Goal: Task Accomplishment & Management: Use online tool/utility

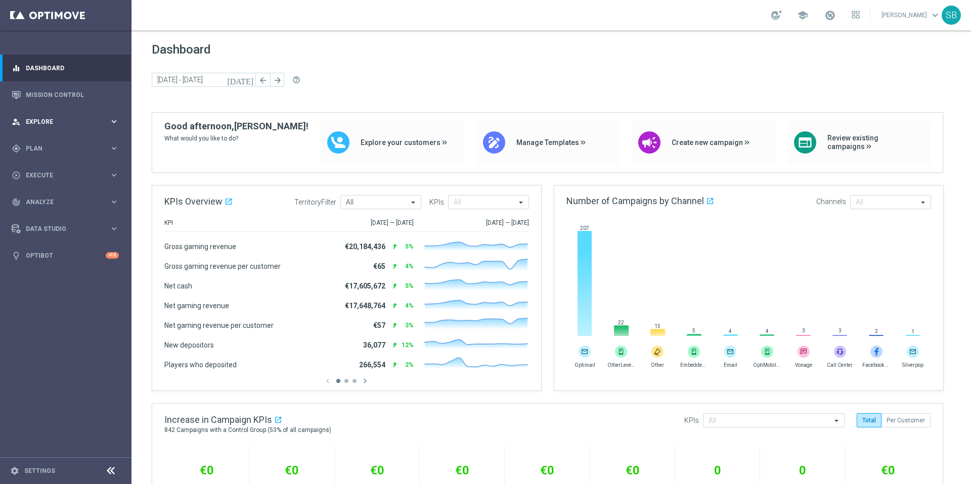
click at [113, 122] on icon "keyboard_arrow_right" at bounding box center [114, 122] width 10 height 10
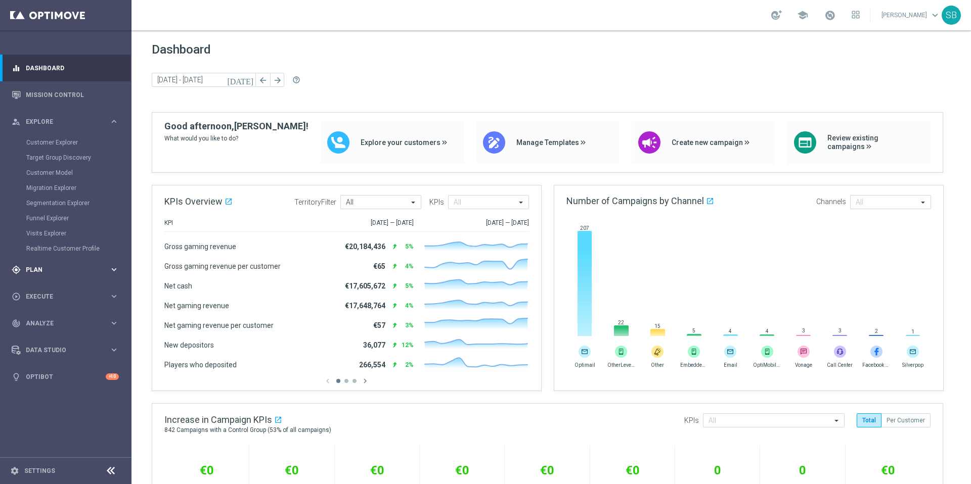
click at [116, 268] on icon "keyboard_arrow_right" at bounding box center [114, 270] width 10 height 10
click at [115, 202] on icon "keyboard_arrow_right" at bounding box center [114, 200] width 10 height 10
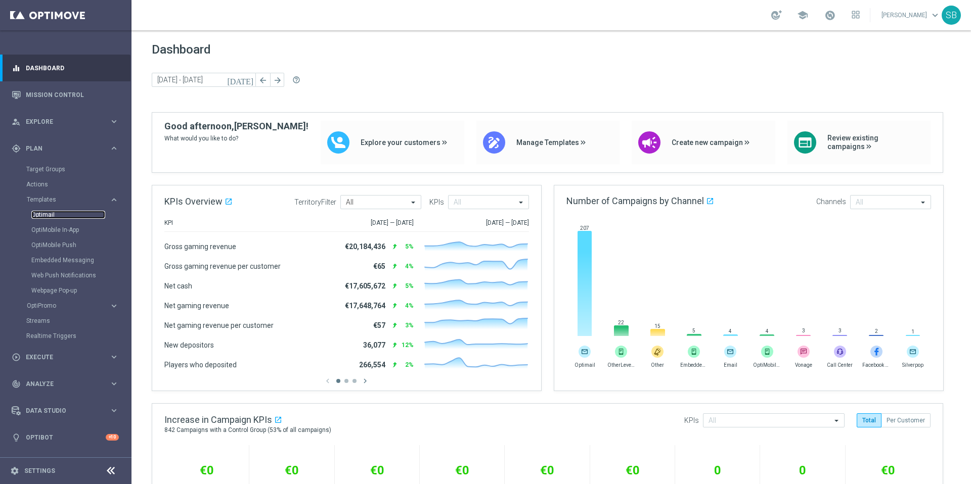
click at [47, 215] on link "Optimail" at bounding box center [68, 215] width 74 height 8
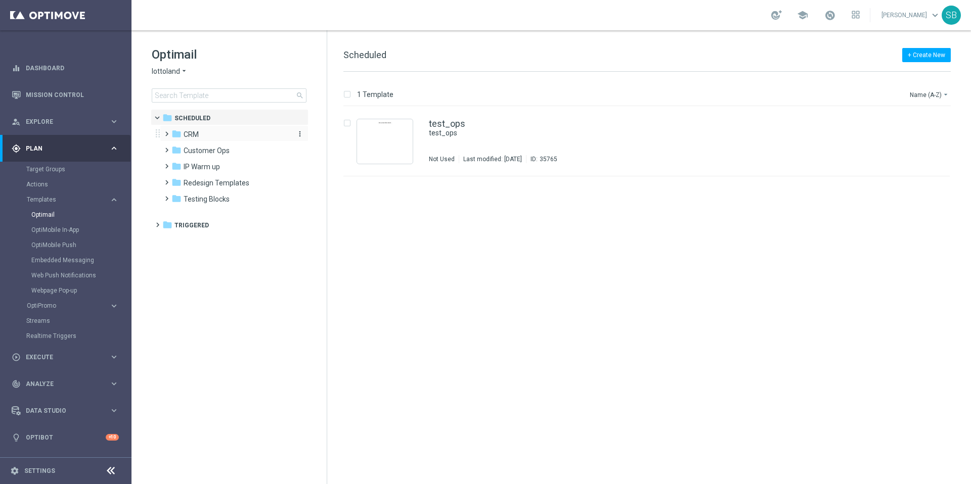
click at [193, 135] on span "CRM" at bounding box center [191, 134] width 15 height 9
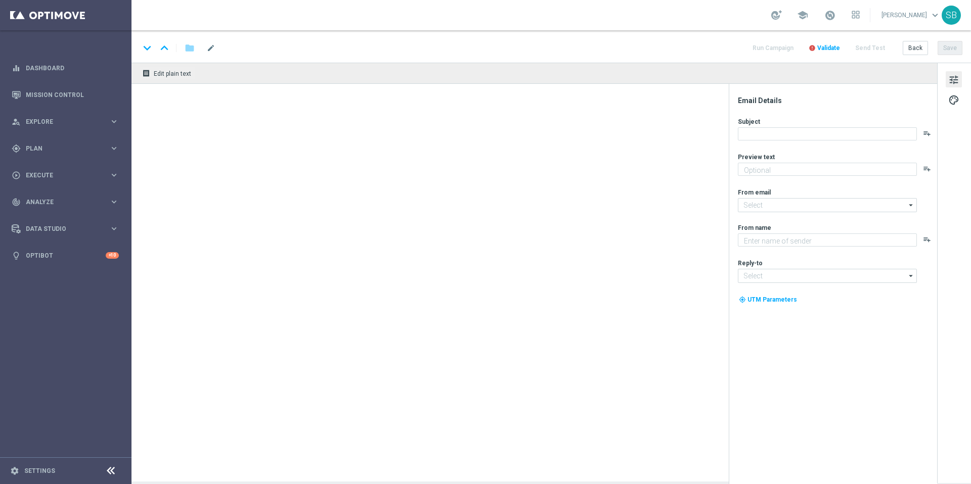
type textarea "Jackpot de R$25 milhões + prêmios fixos para quem acerta 2 ou 3 números"
type textarea "Lottoland"
type input "[EMAIL_ADDRESS][DOMAIN_NAME]"
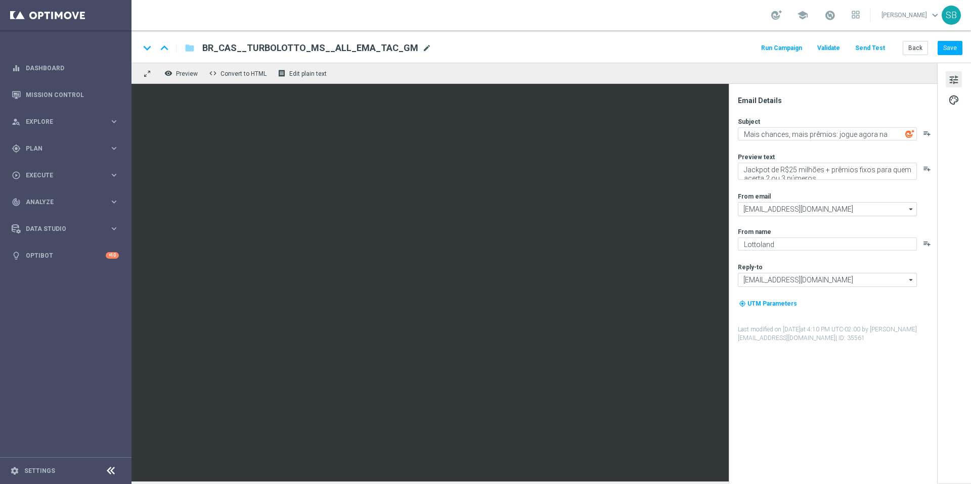
click at [422, 49] on span "mode_edit" at bounding box center [426, 47] width 9 height 9
click at [538, 51] on div "keyboard_arrow_down keyboard_arrow_up folder BR_CAS__TURBOLOTTO_MS__ALL_EMA_TAC…" at bounding box center [551, 47] width 823 height 13
click at [185, 76] on span "Preview" at bounding box center [187, 73] width 22 height 7
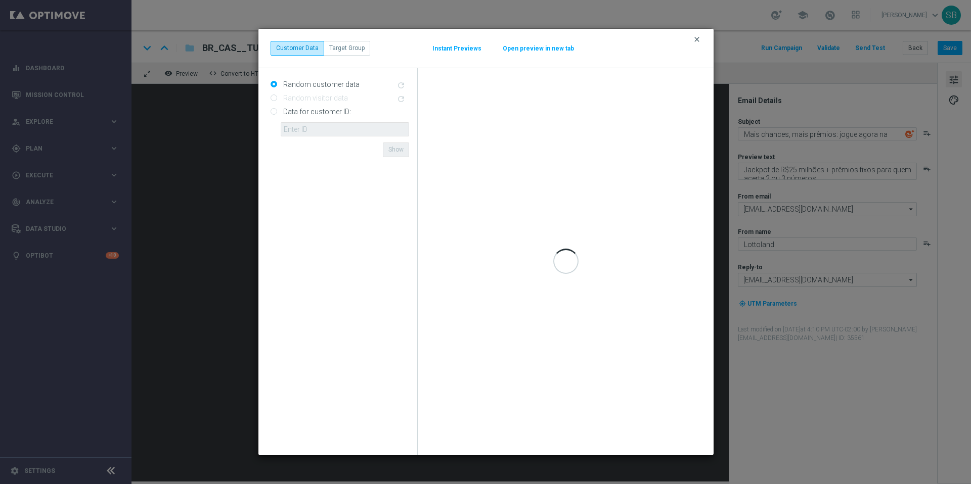
click at [699, 38] on icon "clear" at bounding box center [697, 39] width 8 height 8
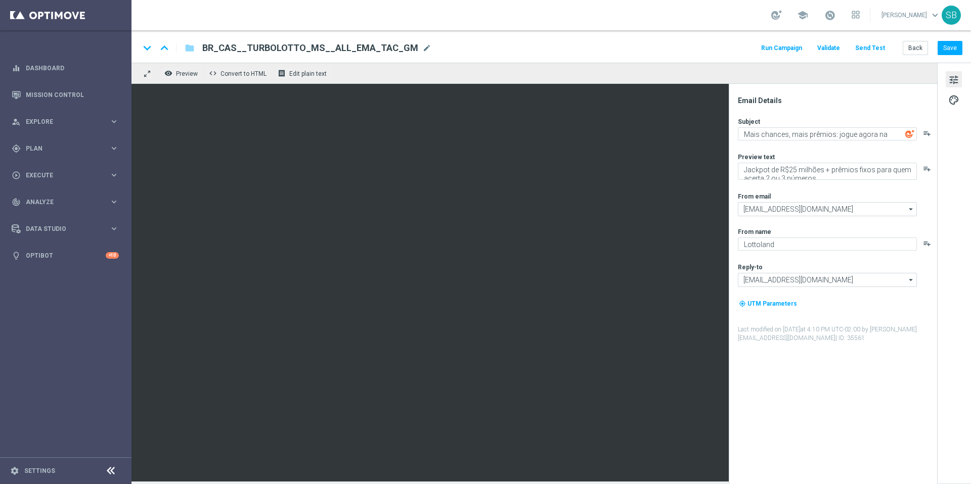
click at [950, 83] on span "tune" at bounding box center [953, 79] width 11 height 13
click at [953, 84] on span "tune" at bounding box center [953, 79] width 11 height 13
click at [957, 103] on span "palette" at bounding box center [953, 100] width 11 height 13
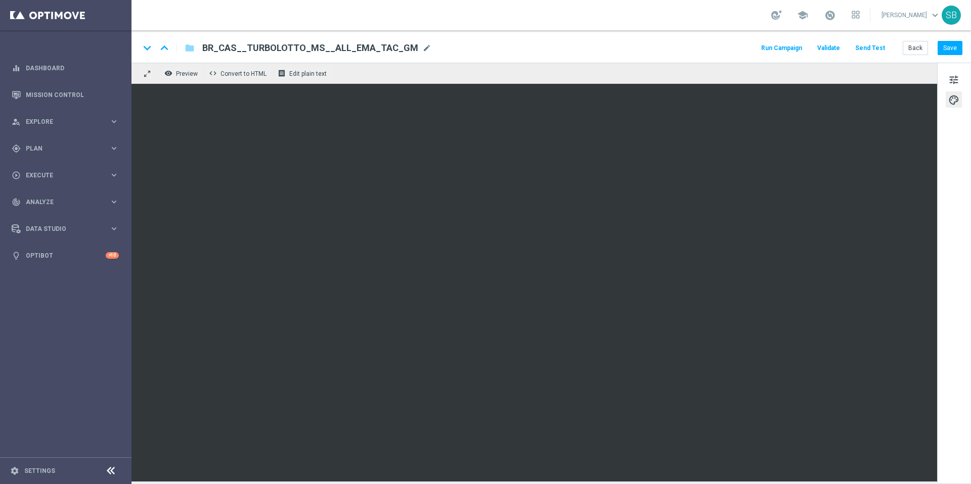
click at [957, 103] on span "palette" at bounding box center [953, 100] width 11 height 13
click at [954, 80] on span "tune" at bounding box center [953, 79] width 11 height 13
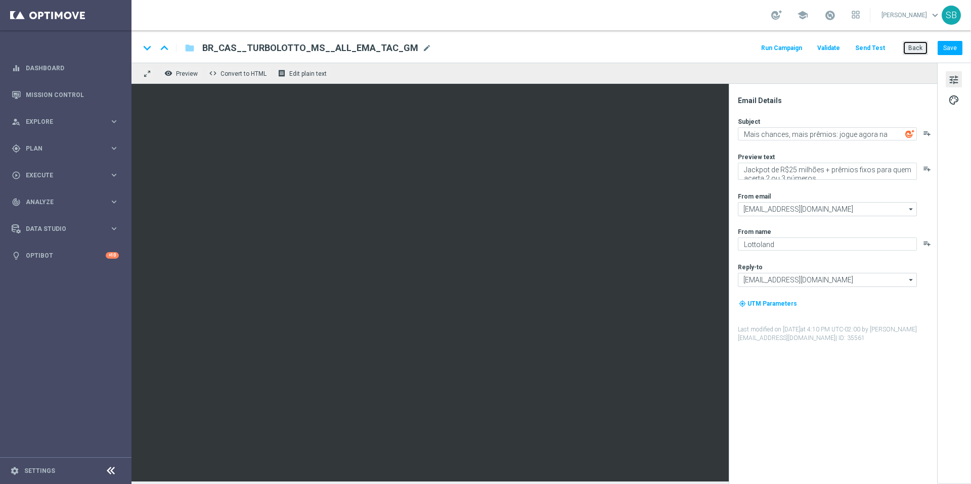
click at [915, 47] on button "Back" at bounding box center [914, 48] width 25 height 14
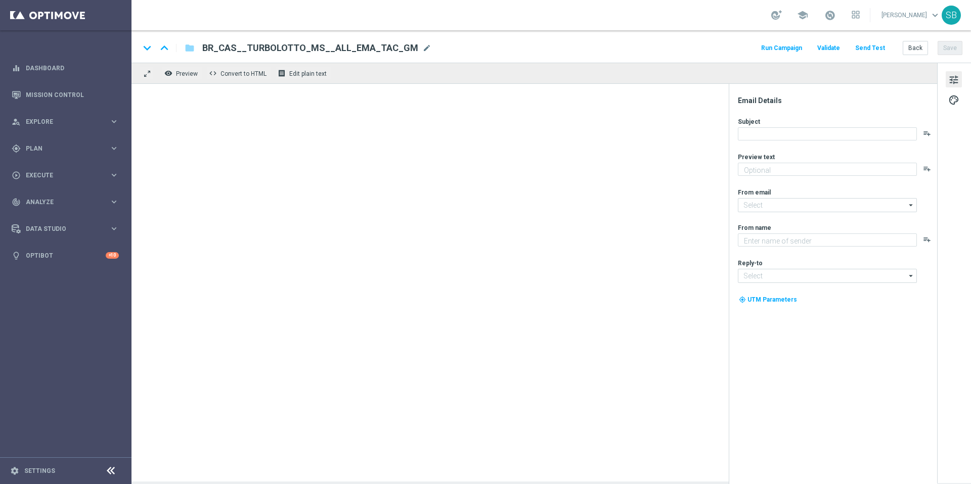
type textarea "Jackpot de R$25 milhões + prêmios fixos para quem acerta 2 ou 3 números"
type textarea "Lottoland"
type input "[EMAIL_ADDRESS][DOMAIN_NAME]"
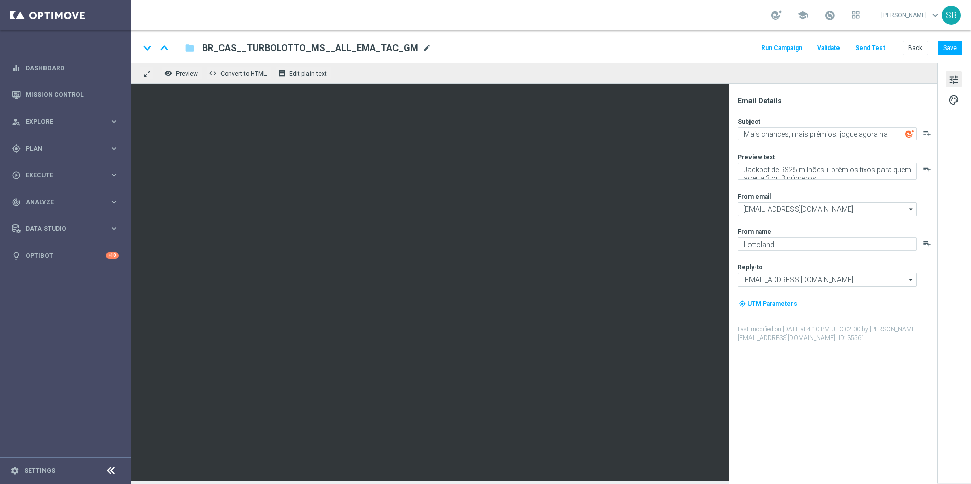
click at [422, 49] on span "mode_edit" at bounding box center [426, 47] width 9 height 9
drag, startPoint x: 220, startPoint y: 49, endPoint x: 233, endPoint y: 49, distance: 12.1
click at [233, 49] on input "BR_CAS__TURBOLOTTO_MS__ALL_EMA_TAC_GM" at bounding box center [327, 47] width 251 height 13
type input "BR_TT__TURBOLOTTO_MS__ALL_EMA_TAC_GM"
click at [264, 75] on span "Convert to HTML" at bounding box center [243, 73] width 46 height 7
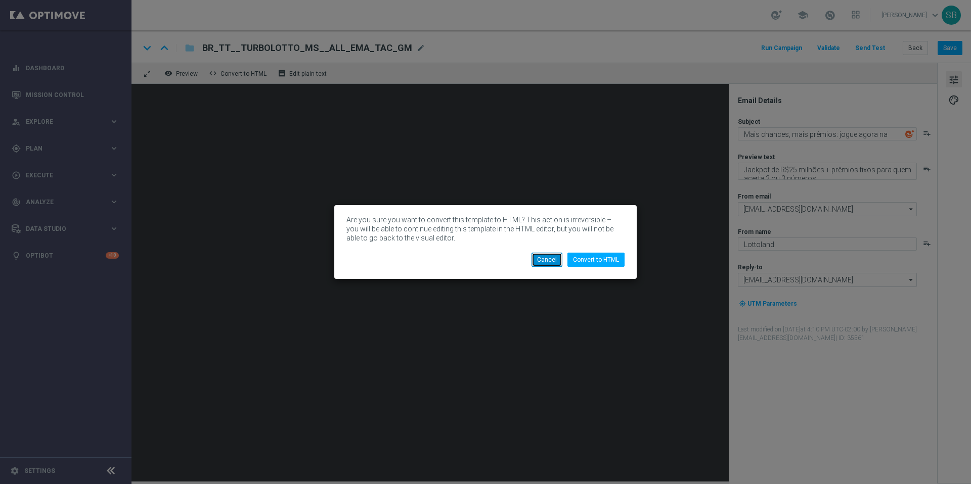
click at [557, 266] on button "Cancel" at bounding box center [546, 260] width 31 height 14
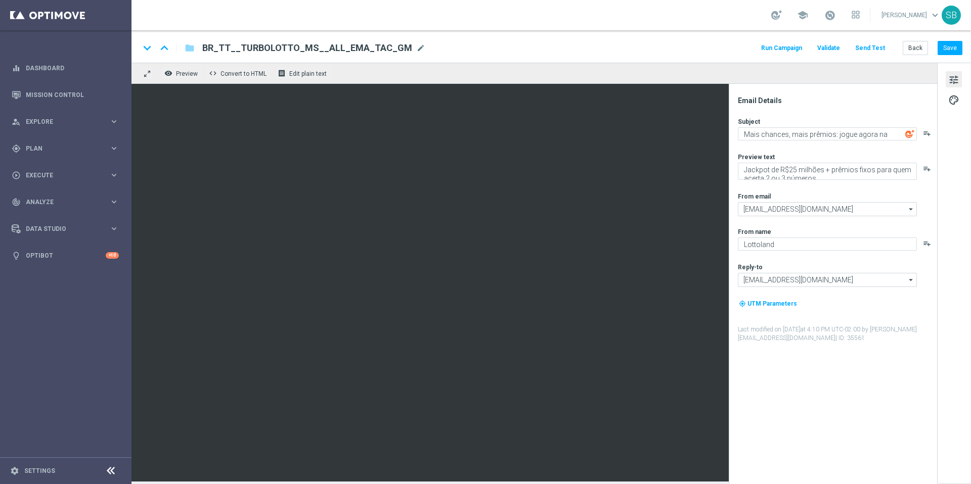
click at [954, 85] on span "tune" at bounding box center [953, 79] width 11 height 13
click at [145, 76] on span at bounding box center [147, 74] width 8 height 8
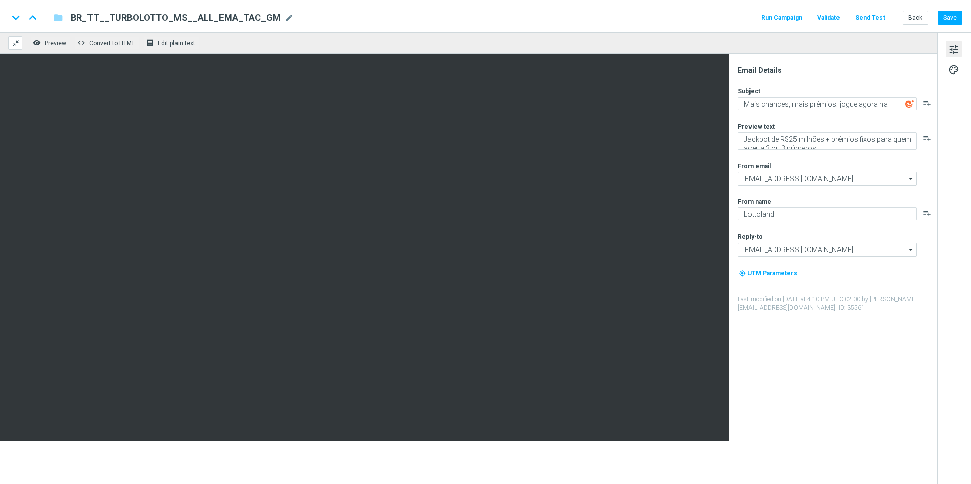
click at [16, 47] on span at bounding box center [16, 43] width 8 height 8
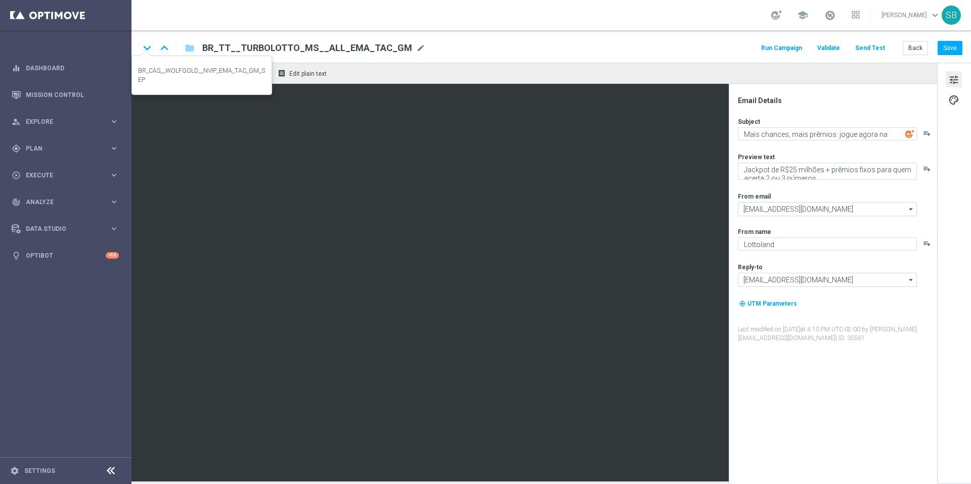
click at [148, 49] on icon "keyboard_arrow_down" at bounding box center [147, 47] width 15 height 15
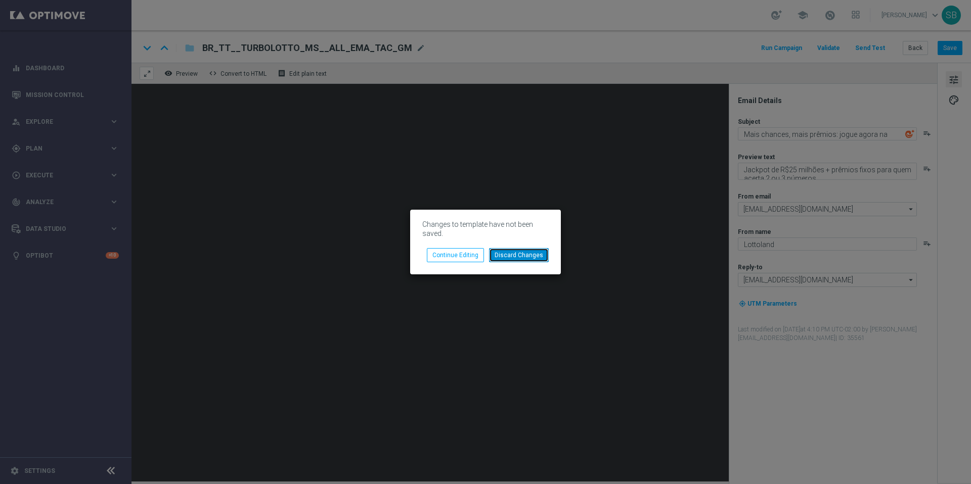
click at [508, 258] on button "Discard Changes" at bounding box center [519, 255] width 60 height 14
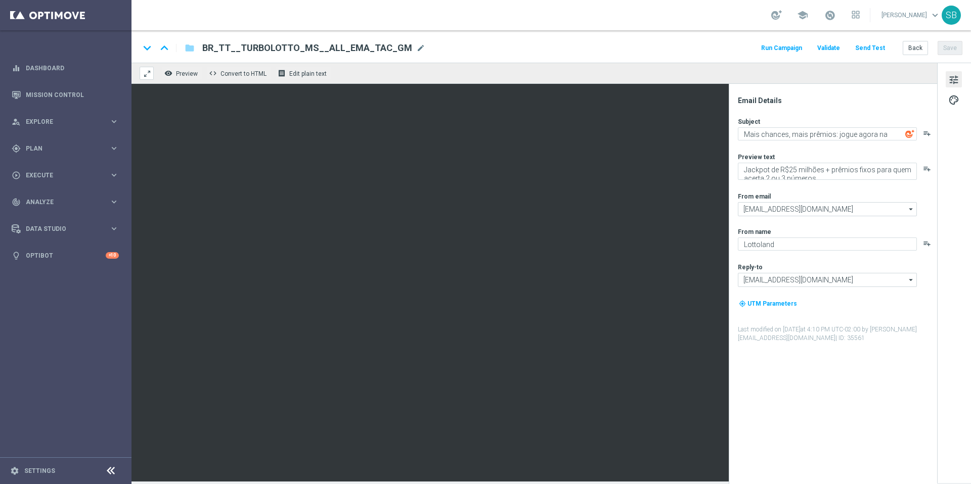
type textarea "Jogue Wolf Gold! Aposte apenas R$ 10 nos slots selecionados para garantir o bôn…"
type textarea "[%FIRST_NAME%] Quer ganhar 10 rodadas GRÁTIS?"
type textarea "[DOMAIN_NAME]"
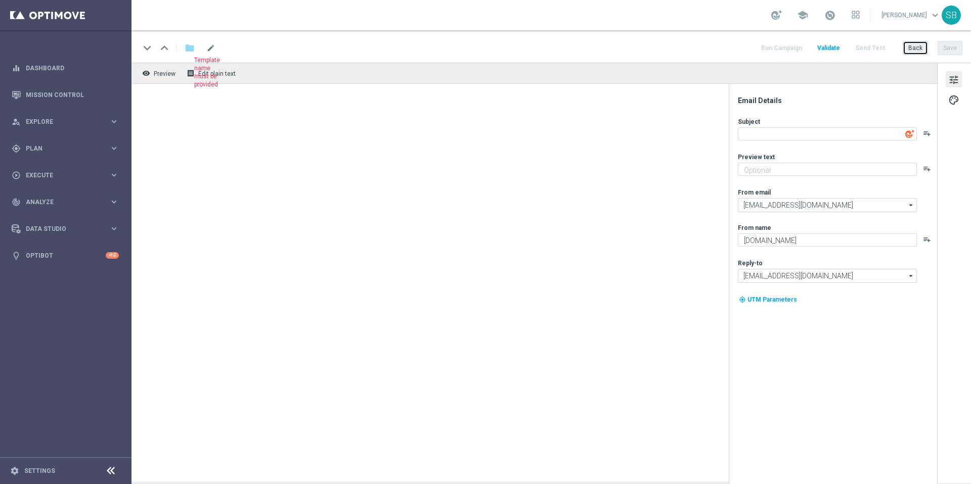
click at [917, 48] on button "Back" at bounding box center [914, 48] width 25 height 14
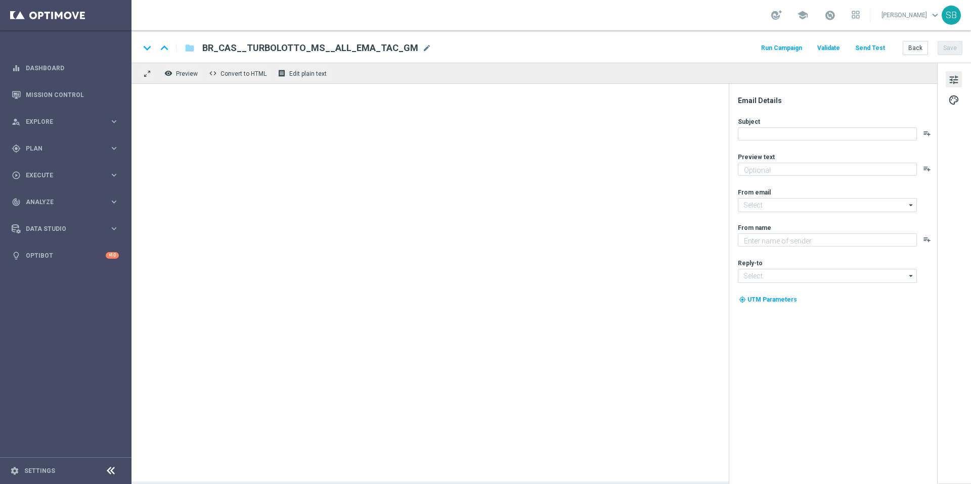
type textarea "Jackpot de R$25 milhões + prêmios fixos para quem acerta 2 ou 3 números"
type textarea "Lottoland"
type input "[EMAIL_ADDRESS][DOMAIN_NAME]"
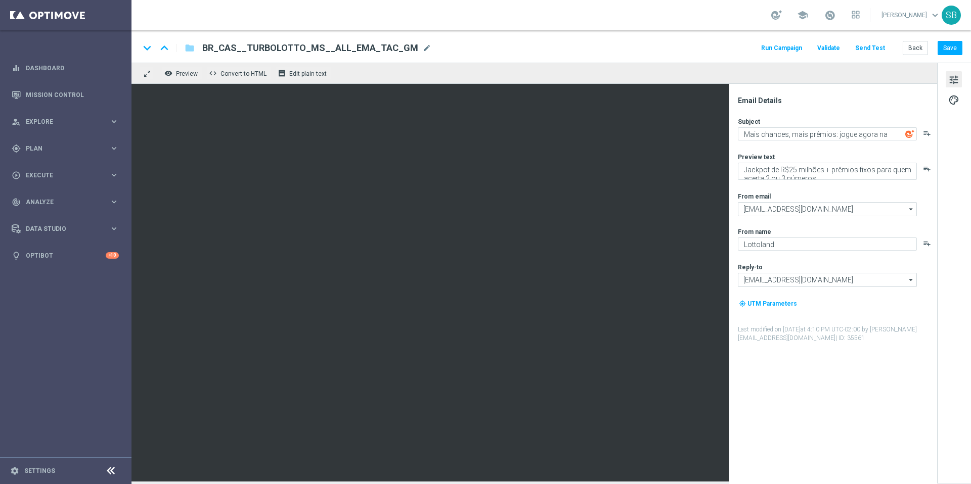
click at [803, 51] on button "Run Campaign" at bounding box center [781, 48] width 44 height 14
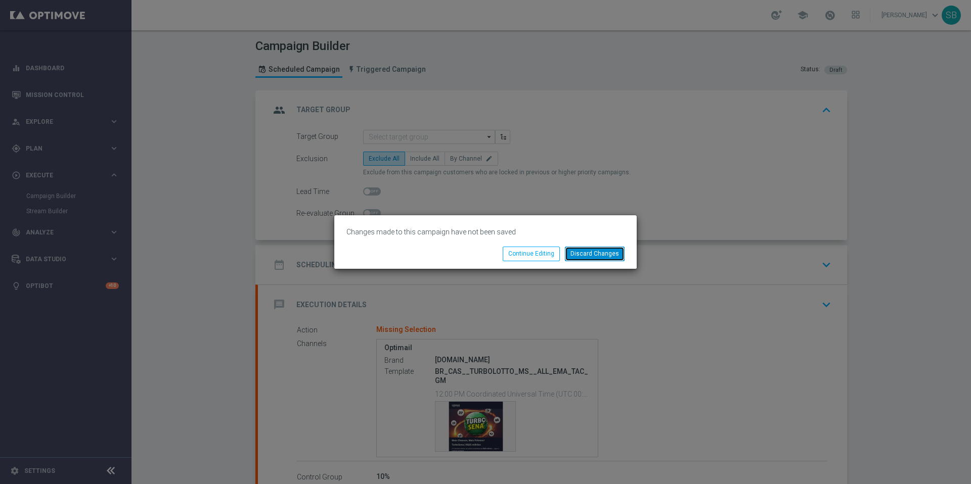
click at [590, 258] on button "Discard Changes" at bounding box center [595, 254] width 60 height 14
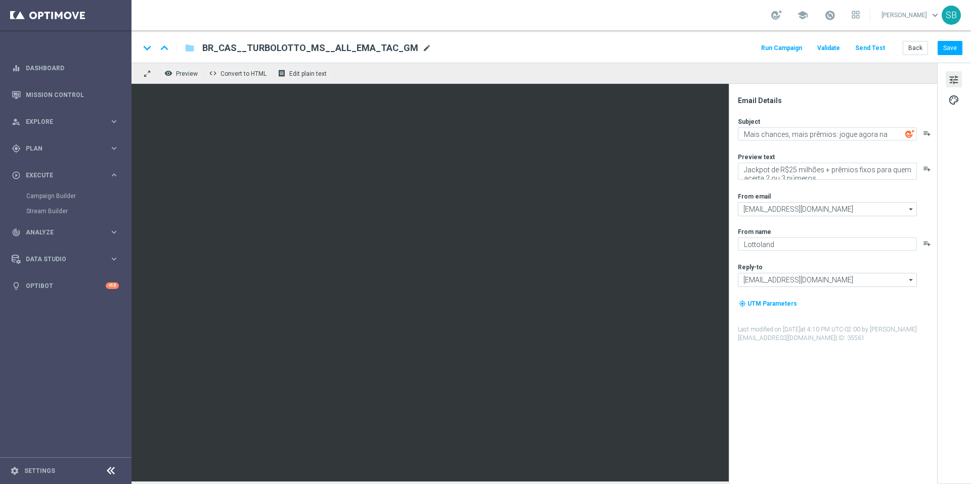
click at [422, 50] on span "mode_edit" at bounding box center [426, 47] width 9 height 9
click at [149, 47] on icon "keyboard_arrow_down" at bounding box center [147, 47] width 15 height 15
type textarea "[%FIRST_NAME%] Quer ganhar 10 rodadas GRÁTIS?"
type textarea "Jogue Wolf Gold! Aposte apenas R$ 10 nos slots selecionados para garantir o bôn…"
click at [166, 49] on icon "keyboard_arrow_up" at bounding box center [164, 47] width 15 height 15
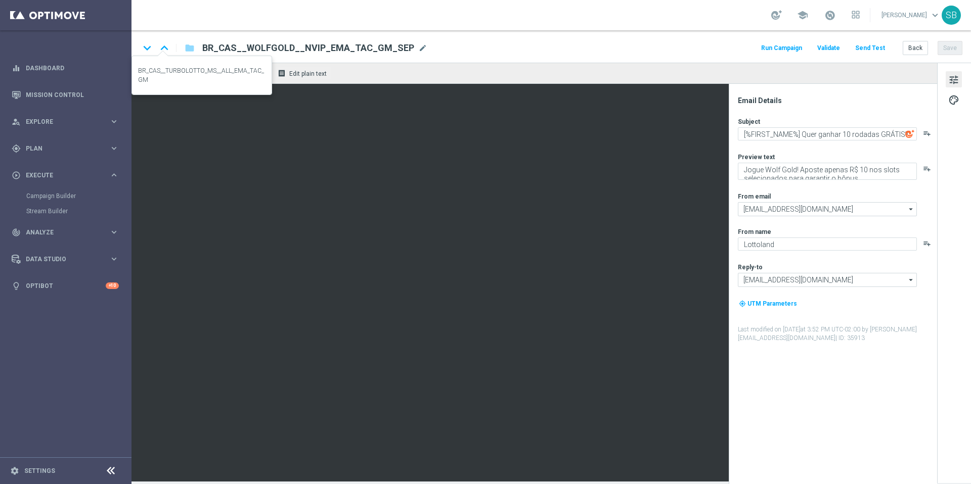
type textarea "Mais chances, mais prêmios: jogue agora na TurboSena"
type textarea "Jackpot de R$25 milhões + prêmios fixos para quem acerta 2 ou 3 números"
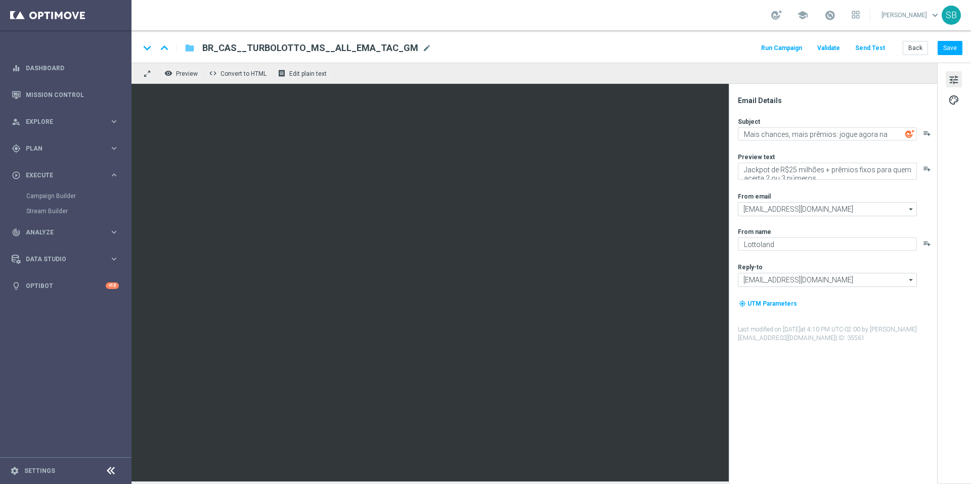
click at [188, 51] on icon "folder" at bounding box center [190, 48] width 10 height 12
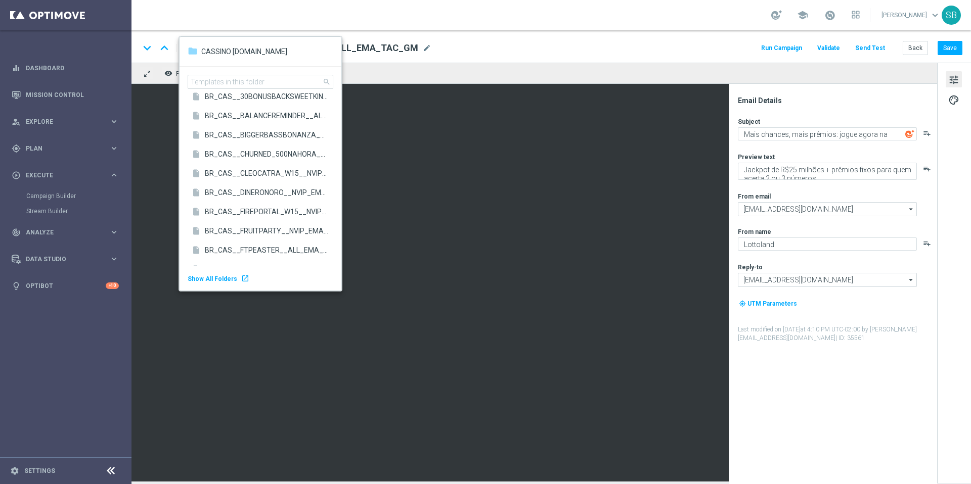
scroll to position [189, 0]
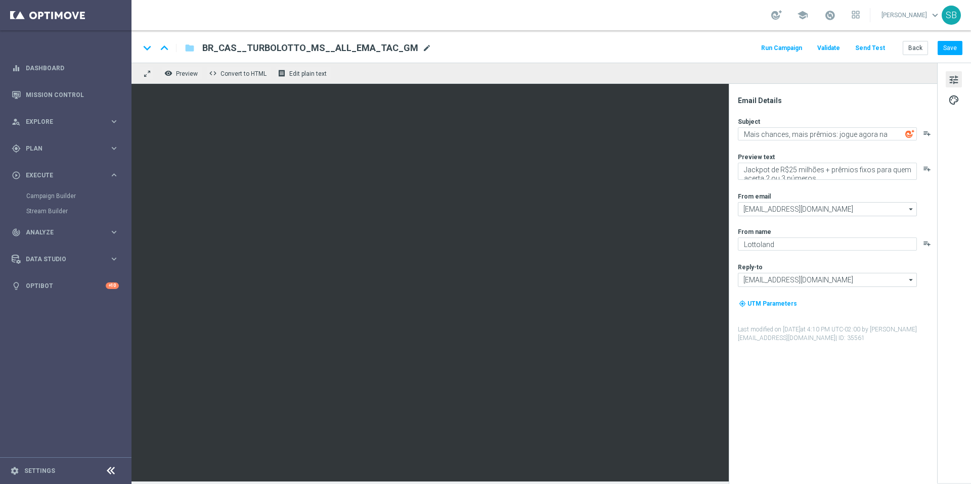
click at [422, 50] on span "mode_edit" at bounding box center [426, 47] width 9 height 9
click at [363, 49] on input "BR_CAS__TURBOLOTTO_MS__ALL_EMA_TAC_GM" at bounding box center [327, 47] width 251 height 13
drag, startPoint x: 363, startPoint y: 49, endPoint x: 355, endPoint y: 48, distance: 7.2
click at [355, 48] on input "BR_CAS__TURBOLOTTO_MS__ALL_EMA_TAC_GM" at bounding box center [327, 47] width 251 height 13
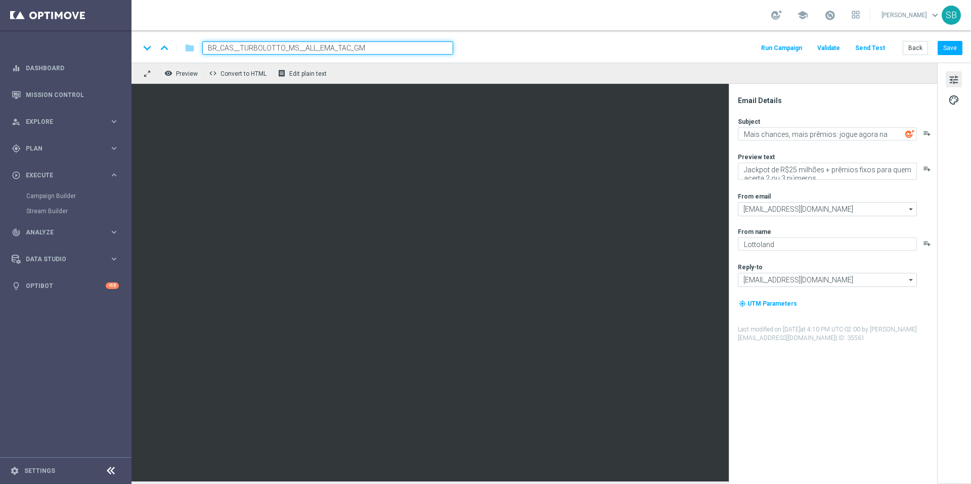
click at [339, 51] on input "BR_CAS__TURBOLOTTO_MS__ALL_EMA_TAC_GM" at bounding box center [327, 47] width 251 height 13
drag, startPoint x: 284, startPoint y: 48, endPoint x: 254, endPoint y: 45, distance: 30.0
click at [254, 45] on input "BR_CAS__TURBOLOTTO_MS__ALL_EMA_TAC_GM" at bounding box center [327, 47] width 251 height 13
click at [256, 49] on input "BR_CAS__TURBOLOTTO_MS__ALL_EMA_TAC_GM" at bounding box center [327, 47] width 251 height 13
drag, startPoint x: 336, startPoint y: 49, endPoint x: 348, endPoint y: 51, distance: 12.8
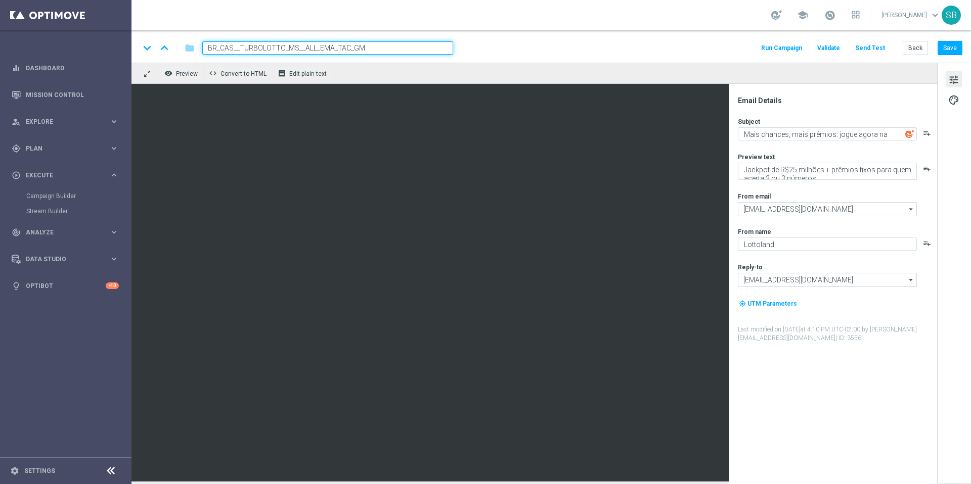
click at [348, 51] on input "BR_CAS__TURBOLOTTO_MS__ALL_EMA_TAC_GM" at bounding box center [327, 47] width 251 height 13
click at [366, 46] on input "BR_CAS__TURBOLOTTO_MS__ALL_EMA_TT_GM" at bounding box center [327, 47] width 251 height 13
type input "BR_CAS__TURBOLOTTO_MS__ALL_EMA_TT"
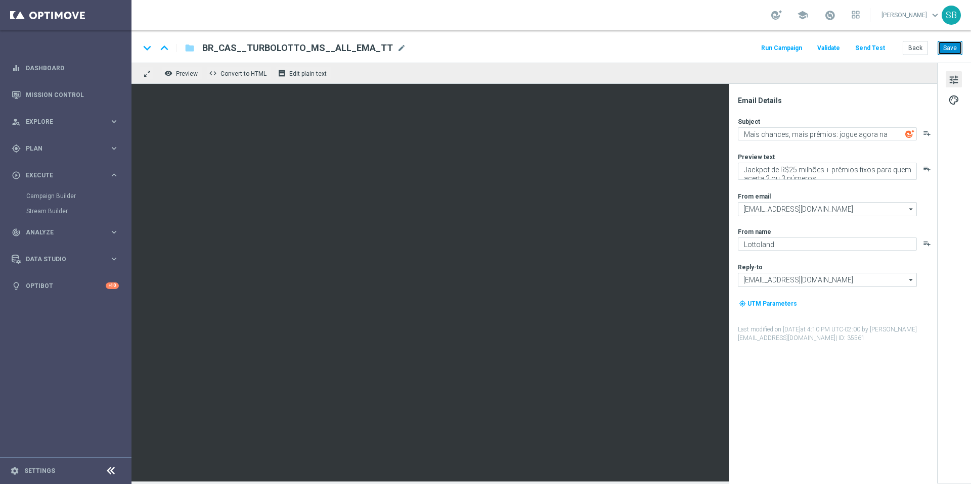
click at [948, 50] on button "Save" at bounding box center [949, 48] width 25 height 14
click at [168, 73] on icon "remove_red_eye" at bounding box center [168, 73] width 8 height 8
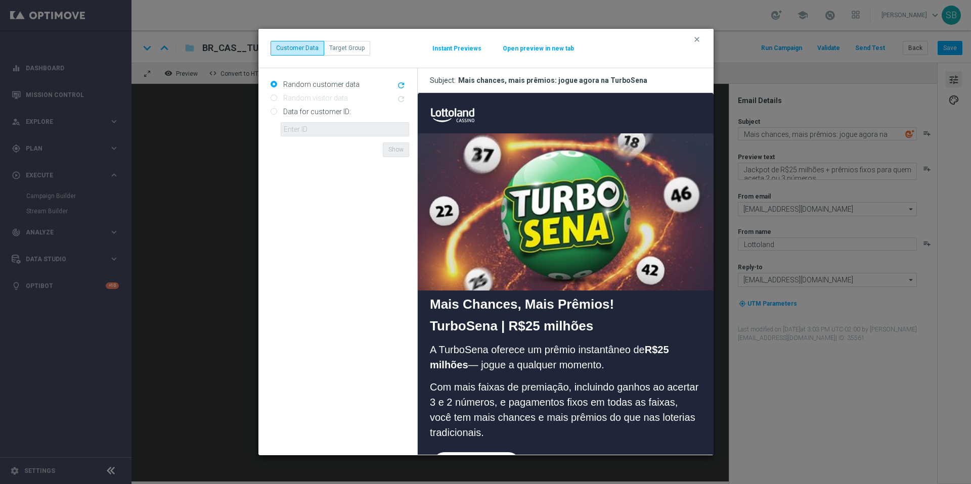
scroll to position [0, 0]
click at [340, 51] on button "Target Group" at bounding box center [347, 48] width 47 height 14
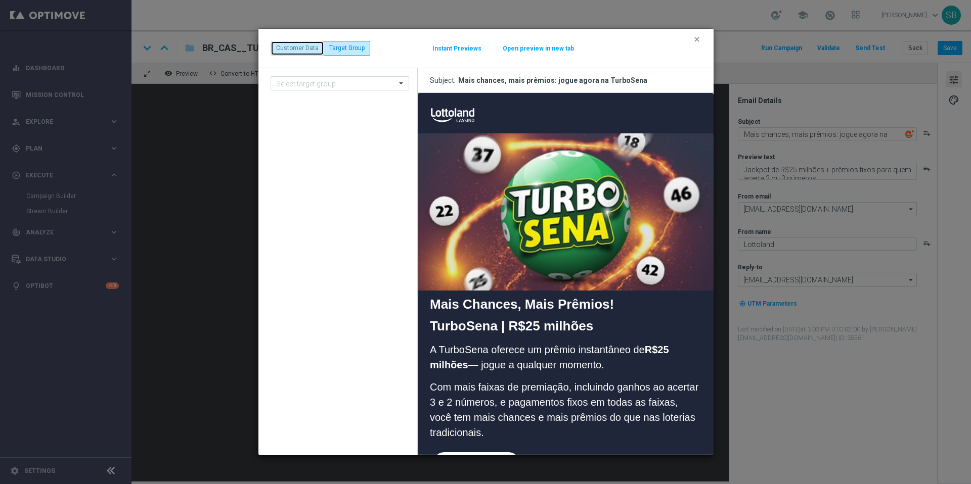
click at [296, 44] on button "Customer Data" at bounding box center [297, 48] width 54 height 14
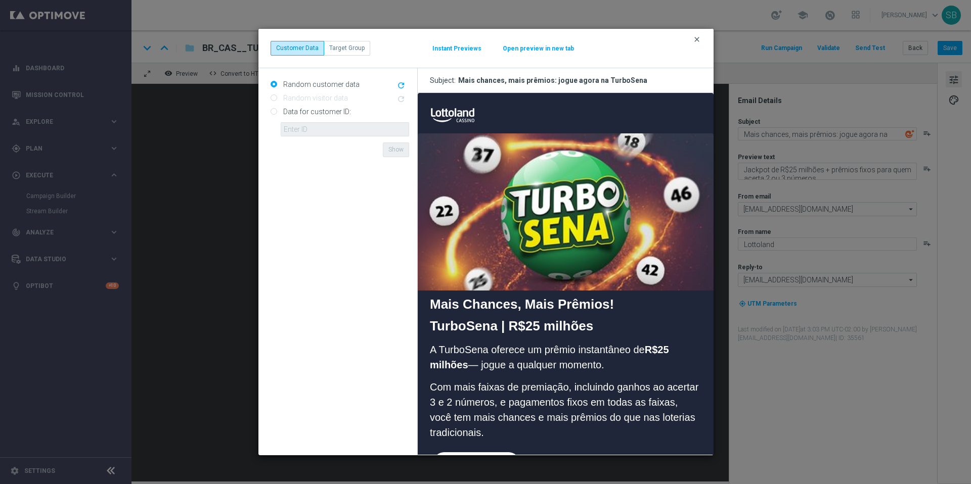
click at [697, 41] on icon "clear" at bounding box center [697, 39] width 8 height 8
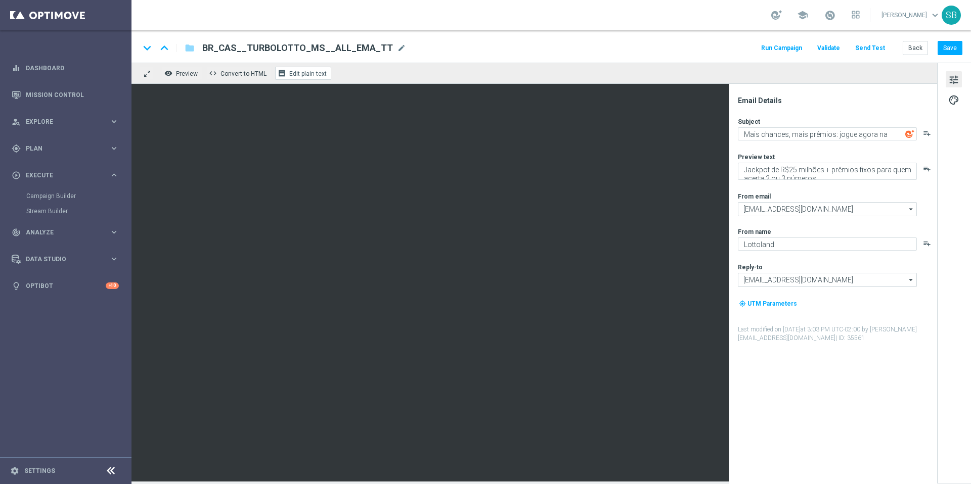
click at [307, 76] on span "Edit plain text" at bounding box center [307, 73] width 37 height 7
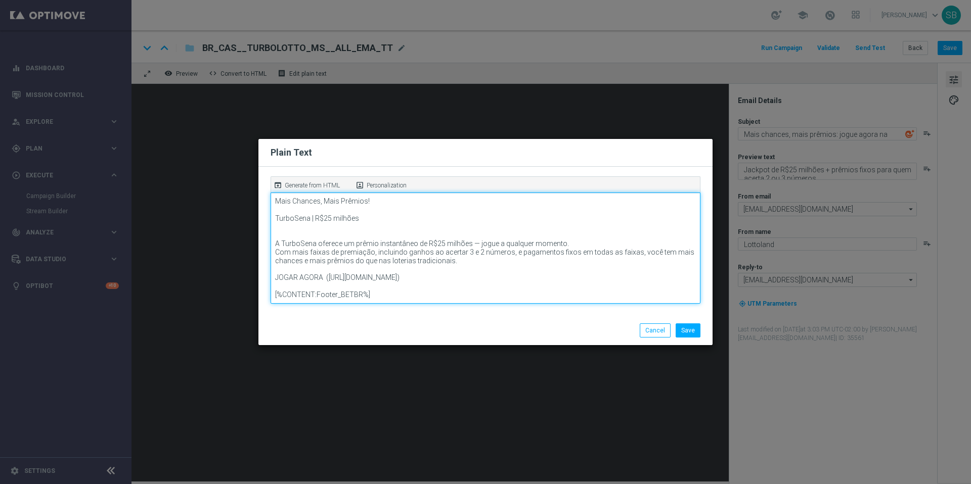
scroll to position [59, 0]
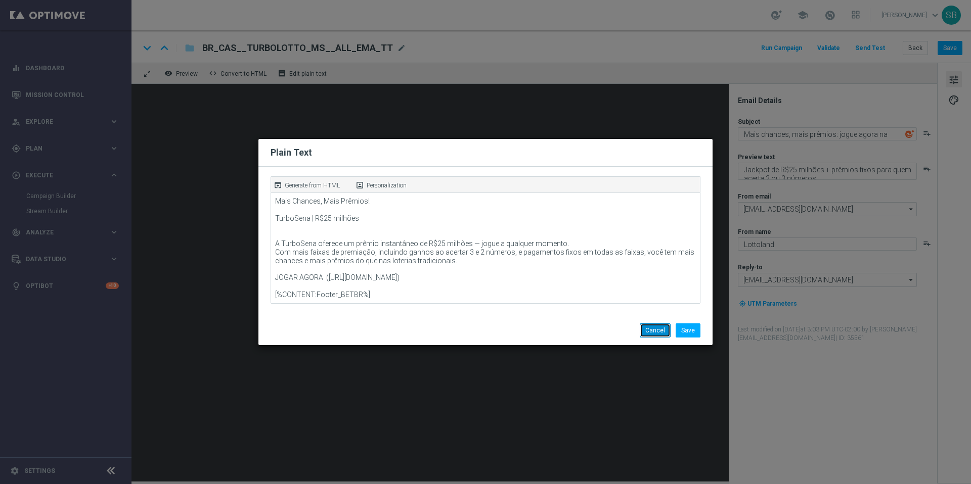
click at [660, 332] on button "Cancel" at bounding box center [655, 331] width 31 height 14
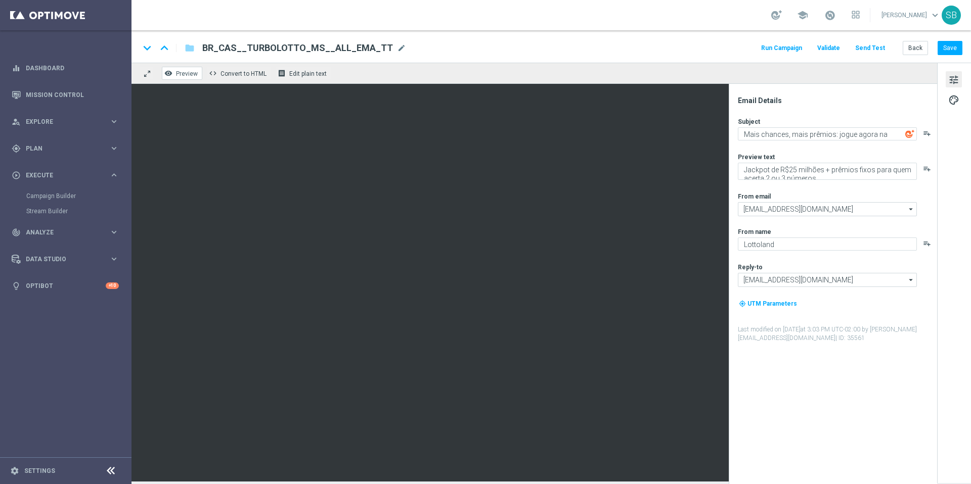
click at [180, 74] on span "Preview" at bounding box center [187, 73] width 22 height 7
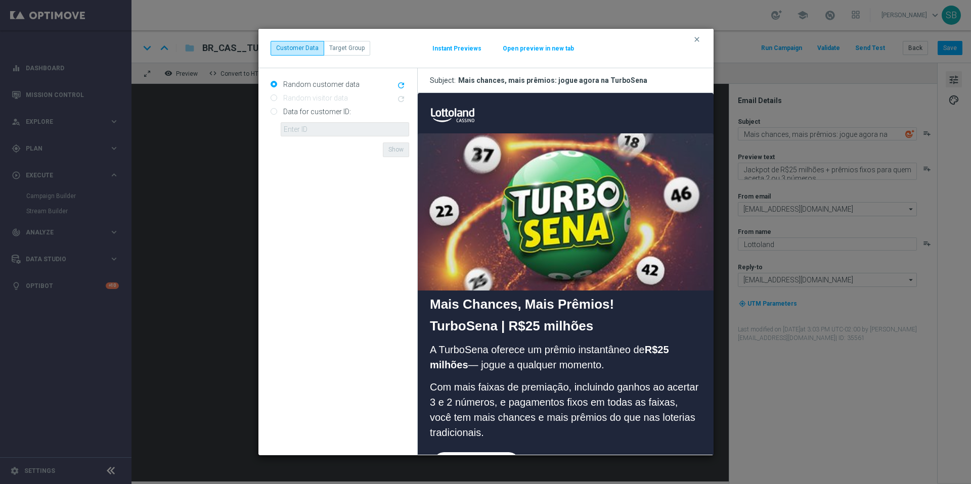
scroll to position [0, 0]
click at [827, 174] on modal-container "clear Customer Data Target Group Instant Previews Open preview in new tab Rando…" at bounding box center [485, 242] width 971 height 484
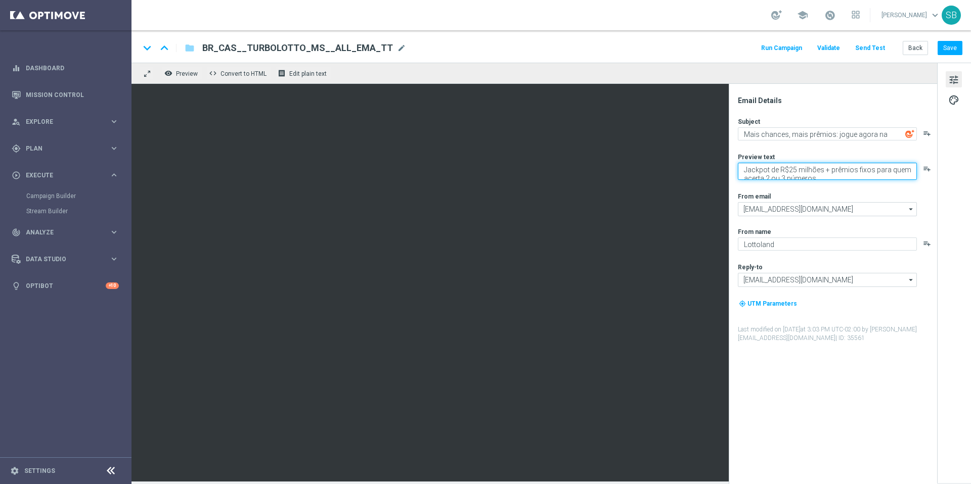
click at [824, 177] on textarea "Jackpot de R$25 milhões + prêmios fixos para quem acerta 2 ou 3 números" at bounding box center [827, 171] width 179 height 17
click at [182, 75] on span "Preview" at bounding box center [187, 73] width 22 height 7
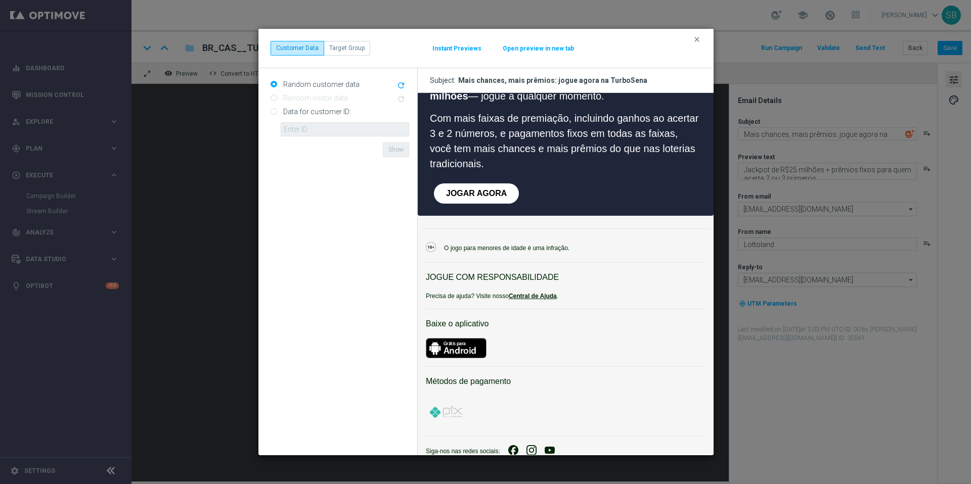
scroll to position [409, 0]
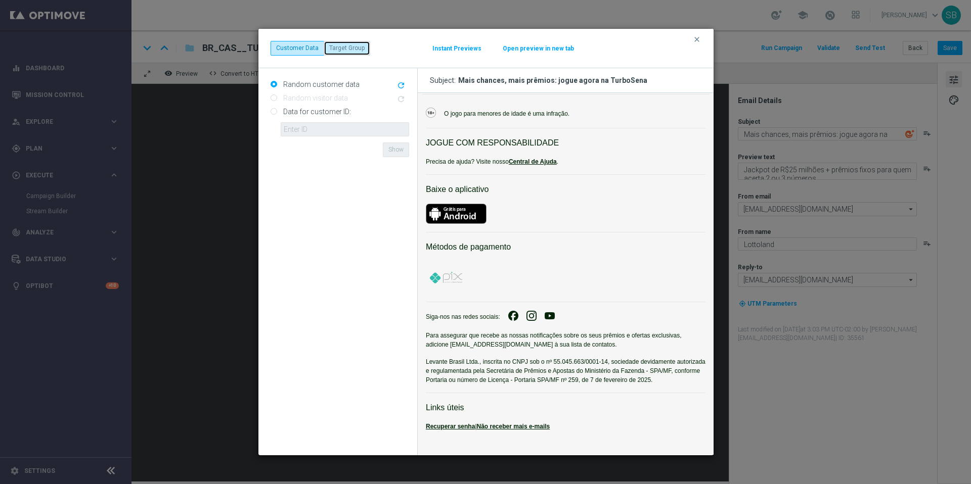
click at [340, 54] on button "Target Group" at bounding box center [347, 48] width 47 height 14
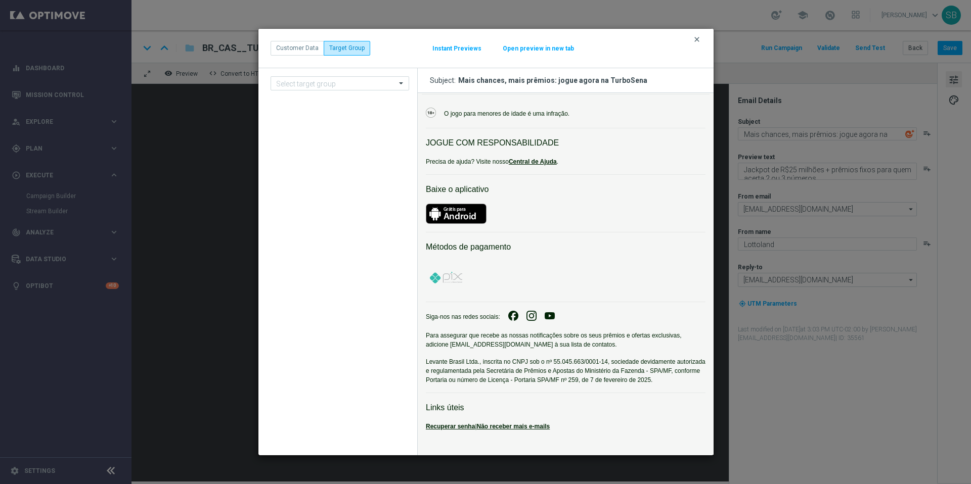
click at [698, 41] on icon "clear" at bounding box center [697, 39] width 8 height 8
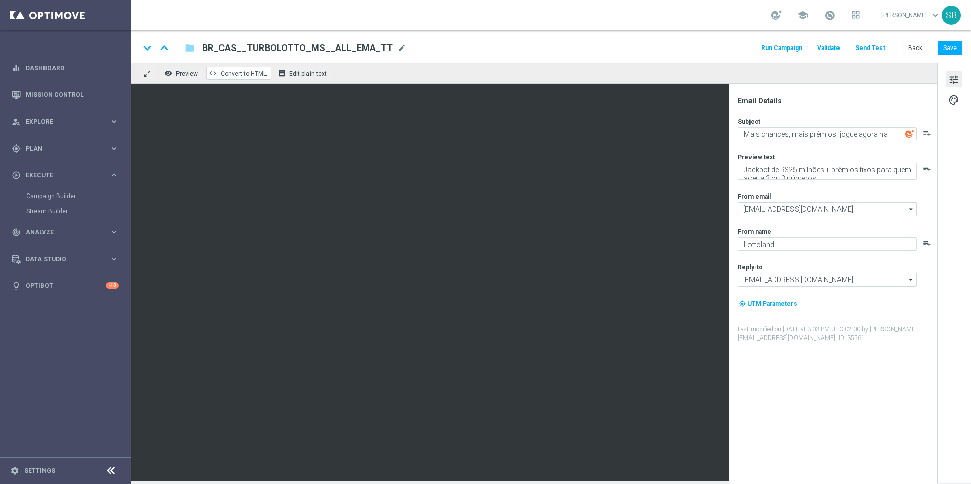
click at [255, 77] on span "Convert to HTML" at bounding box center [243, 73] width 46 height 7
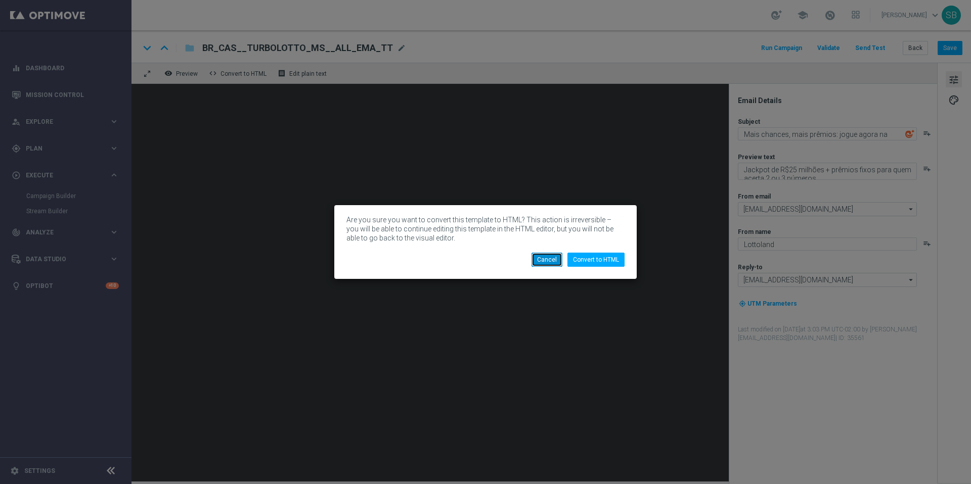
click at [561, 259] on button "Cancel" at bounding box center [546, 260] width 31 height 14
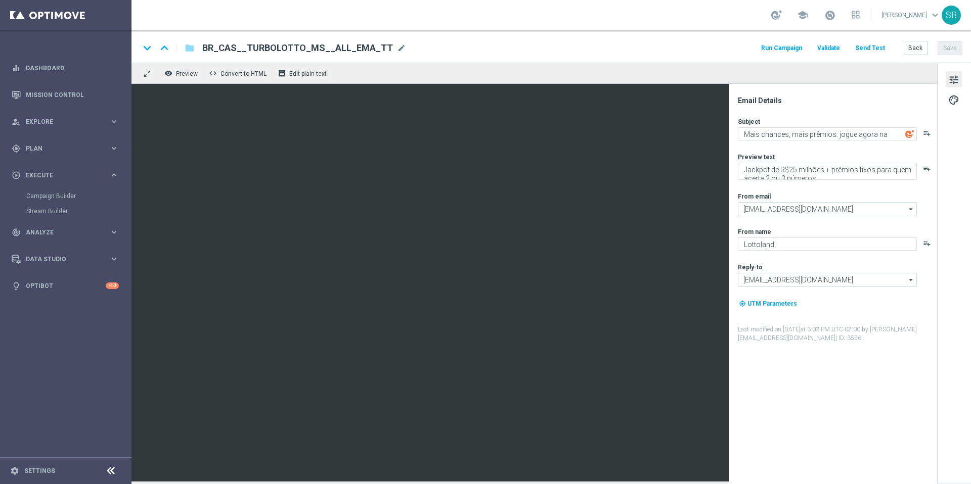
type textarea "[%FIRST_NAME%] Quer ganhar 10 rodadas GRÁTIS?"
type textarea "Jogue Wolf Gold! Aposte apenas R$ 10 nos slots selecionados para garantir o bôn…"
click at [164, 45] on icon "keyboard_arrow_up" at bounding box center [164, 47] width 15 height 15
type textarea "Mais chances, mais prêmios: jogue agora na TurboSena"
type textarea "Jackpot de R$25 milhões + prêmios fixos para quem acerta 2 ou 3 números"
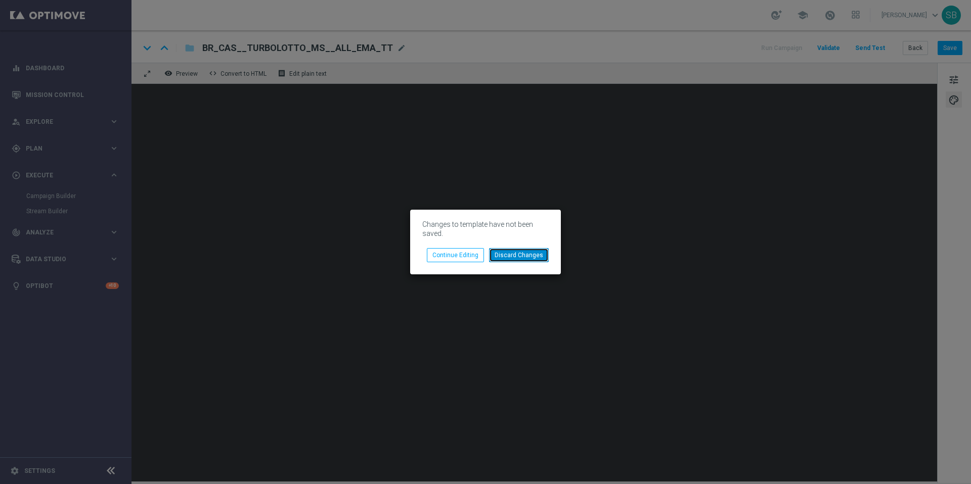
click at [512, 255] on button "Discard Changes" at bounding box center [519, 255] width 60 height 14
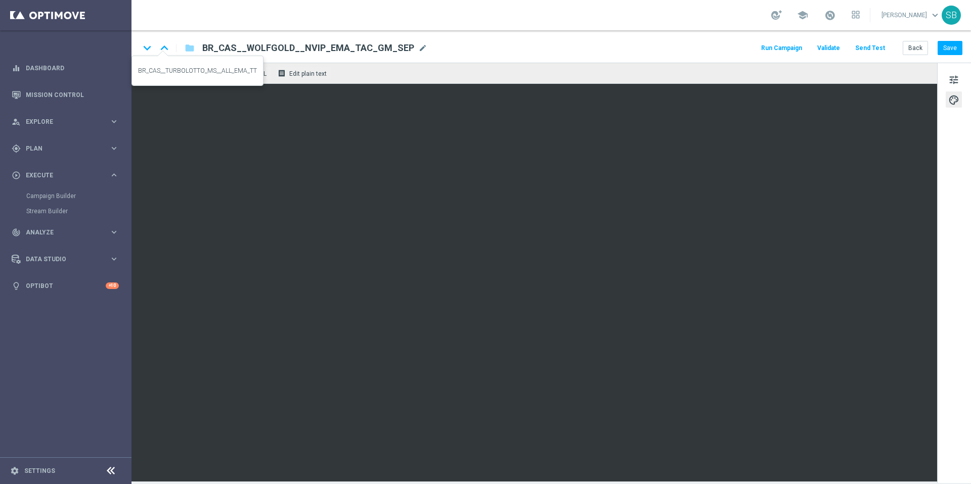
click at [162, 49] on icon "keyboard_arrow_up" at bounding box center [164, 47] width 15 height 15
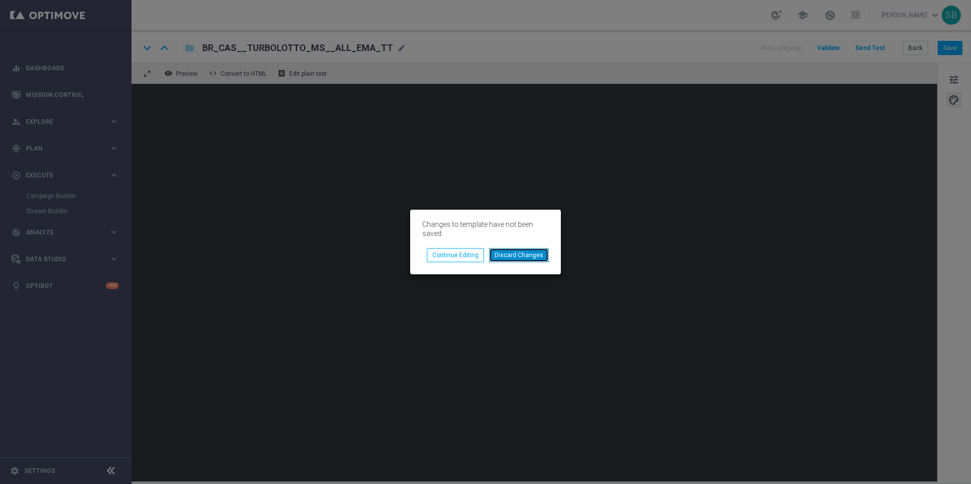
click at [523, 256] on button "Discard Changes" at bounding box center [519, 255] width 60 height 14
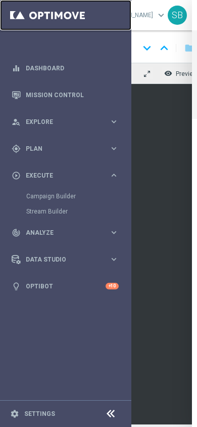
click at [68, 20] on link at bounding box center [65, 15] width 131 height 30
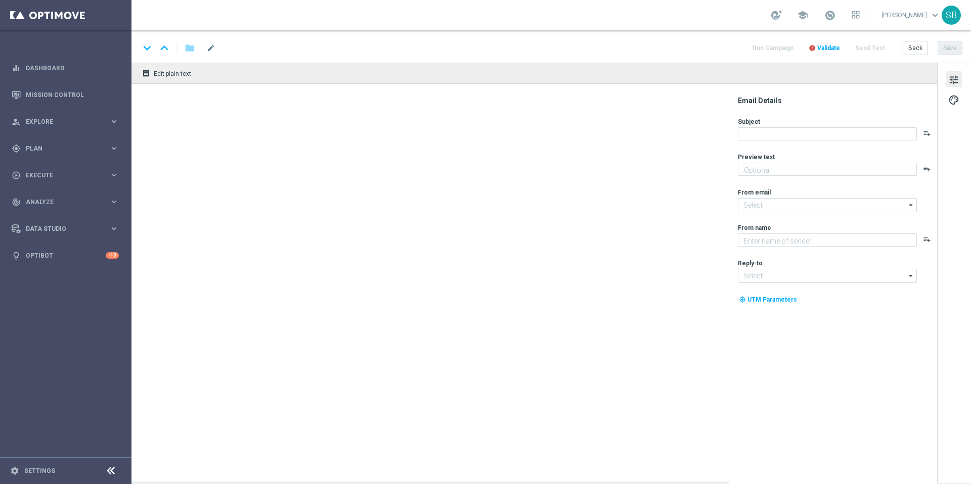
type textarea "Jackpot de R$25 milhões + prêmios fixos para quem acerta 2 ou 3 números"
type textarea "Lottoland"
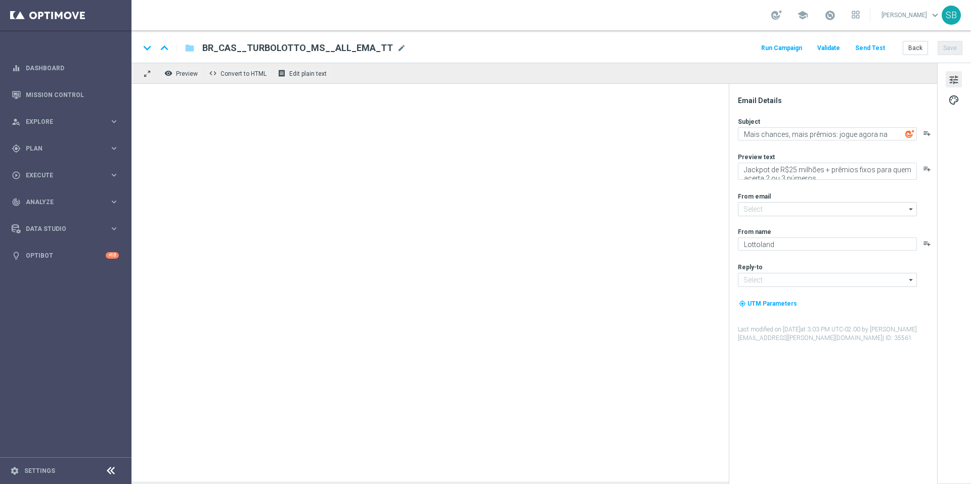
type input "[EMAIL_ADDRESS][DOMAIN_NAME]"
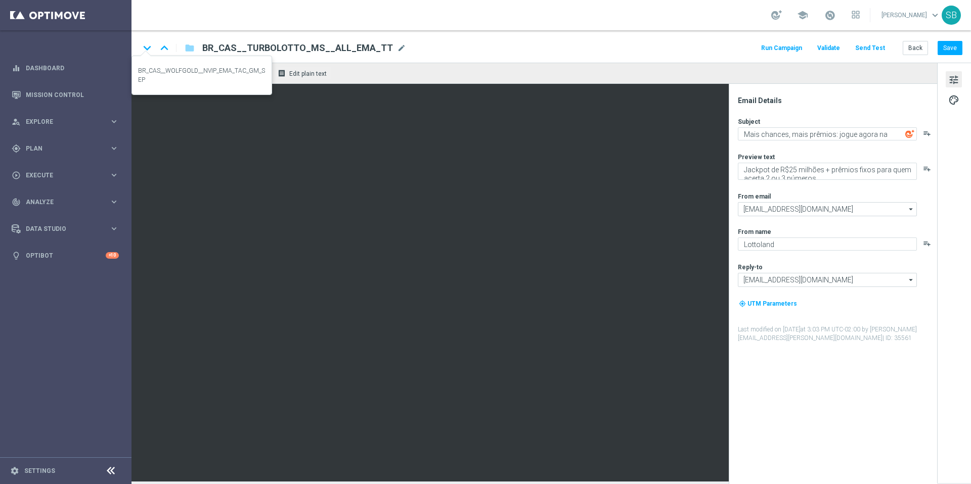
click at [147, 50] on icon "keyboard_arrow_down" at bounding box center [147, 47] width 15 height 15
type textarea "Jogue Wolf Gold! Aposte apenas R$ 10 nos slots selecionados para garantir o bôn…"
type textarea "[%FIRST_NAME%] Quer ganhar 10 rodadas GRÁTIS?"
click at [166, 49] on icon "keyboard_arrow_up" at bounding box center [164, 47] width 15 height 15
type textarea "Jackpot de R$25 milhões + prêmios fixos para quem acerta 2 ou 3 números"
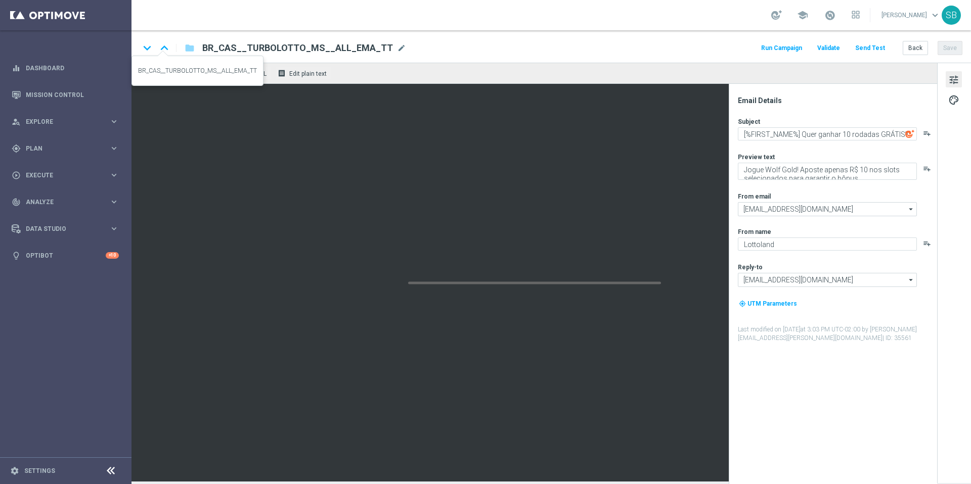
type textarea "Mais chances, mais prêmios: jogue agora na TurboSena"
click at [299, 71] on span "Edit plain text" at bounding box center [307, 73] width 37 height 7
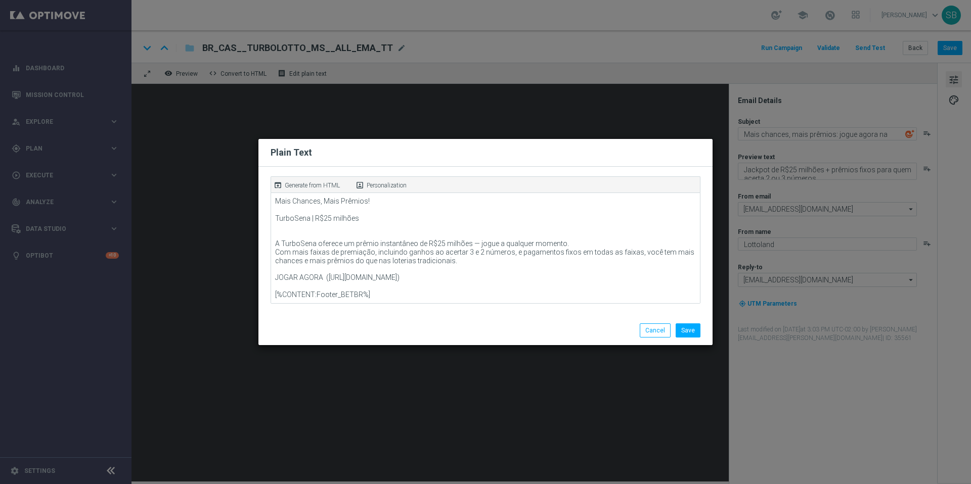
scroll to position [59, 0]
click at [667, 331] on button "Cancel" at bounding box center [655, 331] width 31 height 14
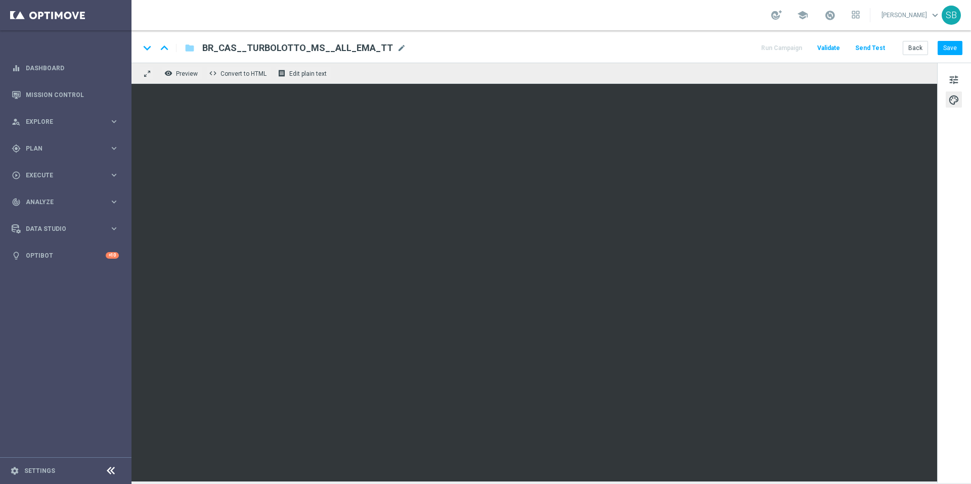
click at [946, 161] on div "tune palette" at bounding box center [954, 273] width 34 height 421
click at [946, 50] on button "Save" at bounding box center [949, 48] width 25 height 14
click at [954, 49] on button "Save" at bounding box center [949, 48] width 25 height 14
click at [186, 76] on span "Preview" at bounding box center [187, 73] width 22 height 7
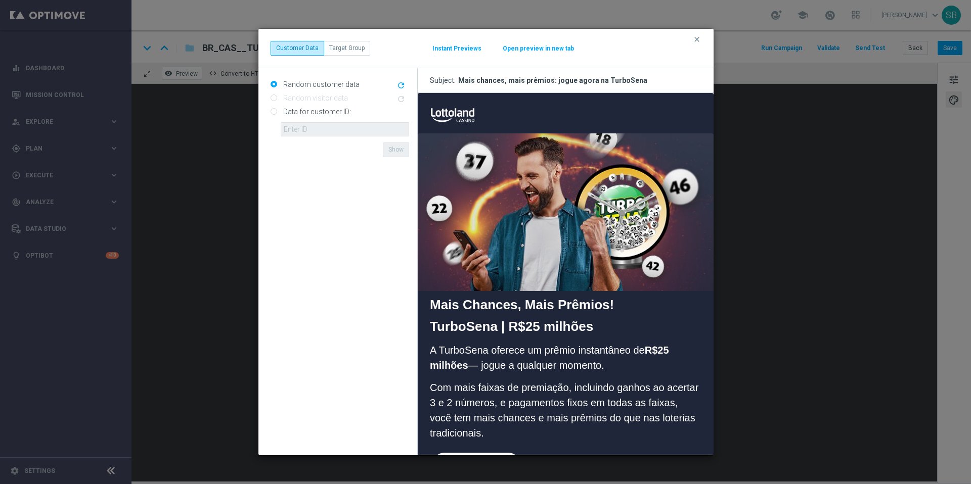
scroll to position [0, 0]
click at [698, 39] on icon "clear" at bounding box center [697, 39] width 8 height 8
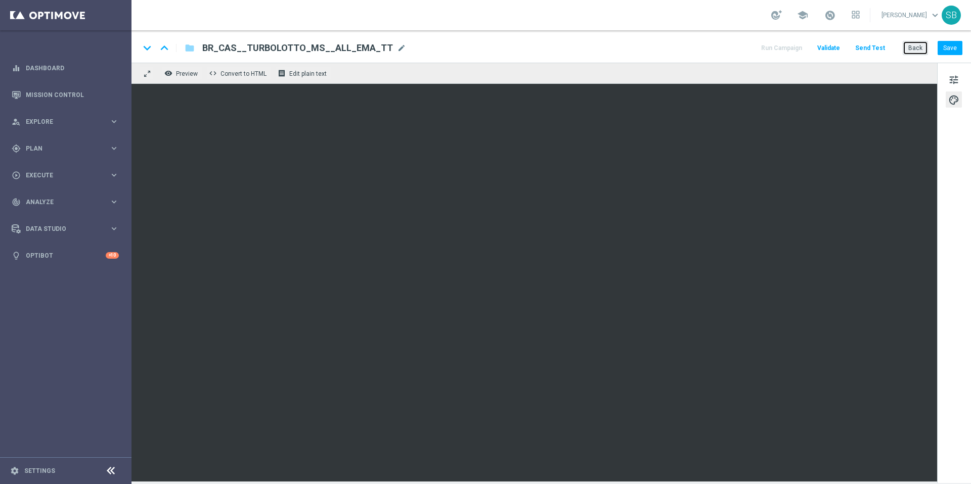
click at [911, 51] on button "Back" at bounding box center [914, 48] width 25 height 14
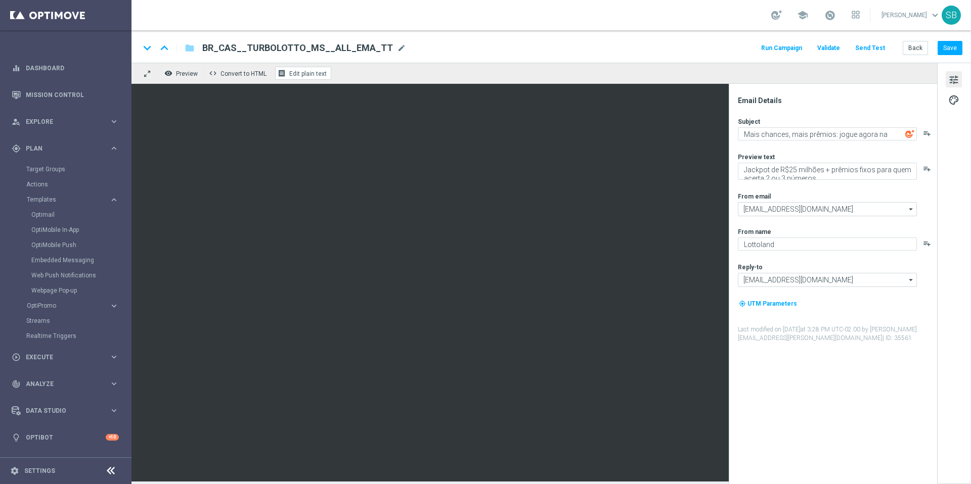
click at [294, 78] on button "receipt Edit plain text" at bounding box center [303, 73] width 56 height 13
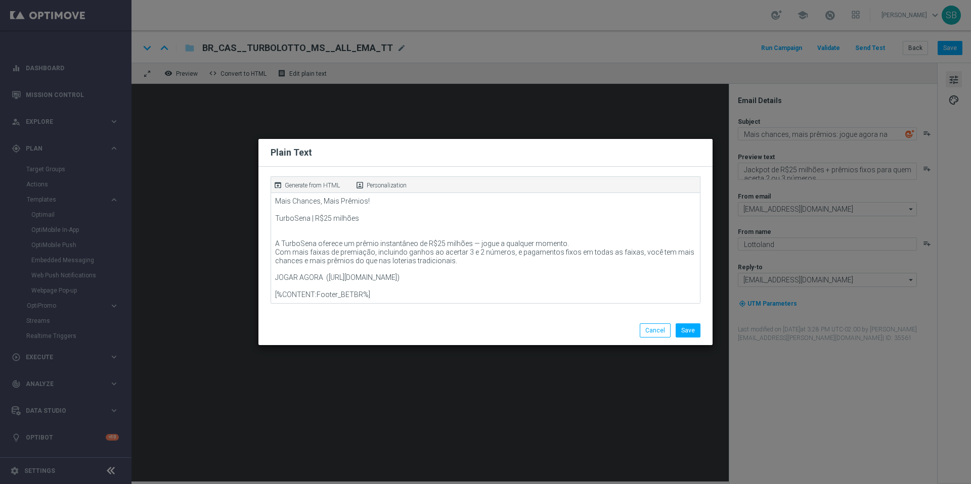
scroll to position [59, 0]
click at [656, 333] on button "Cancel" at bounding box center [655, 331] width 31 height 14
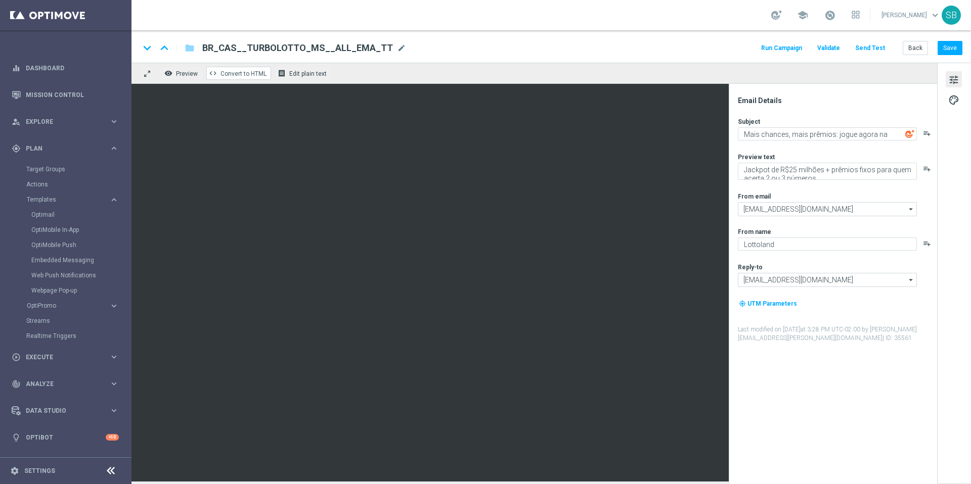
click at [259, 79] on button "code Convert to HTML" at bounding box center [238, 73] width 65 height 13
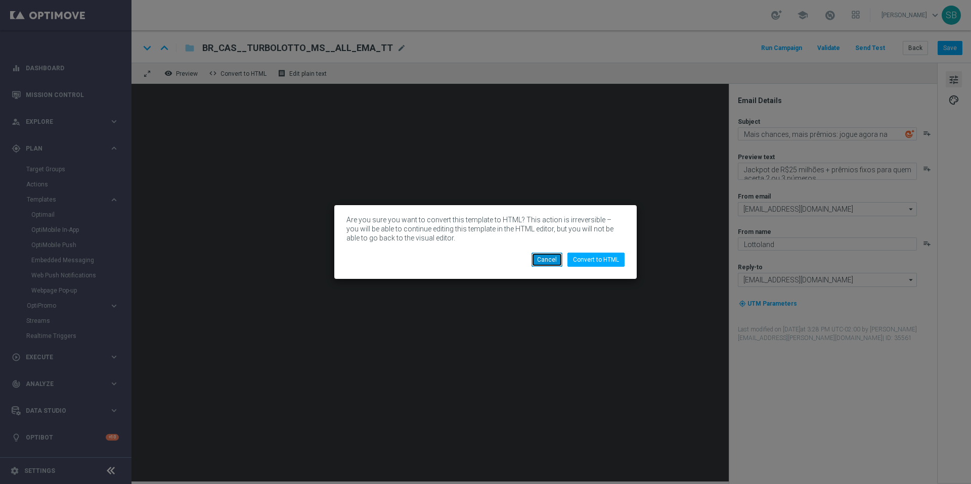
click at [552, 259] on button "Cancel" at bounding box center [546, 260] width 31 height 14
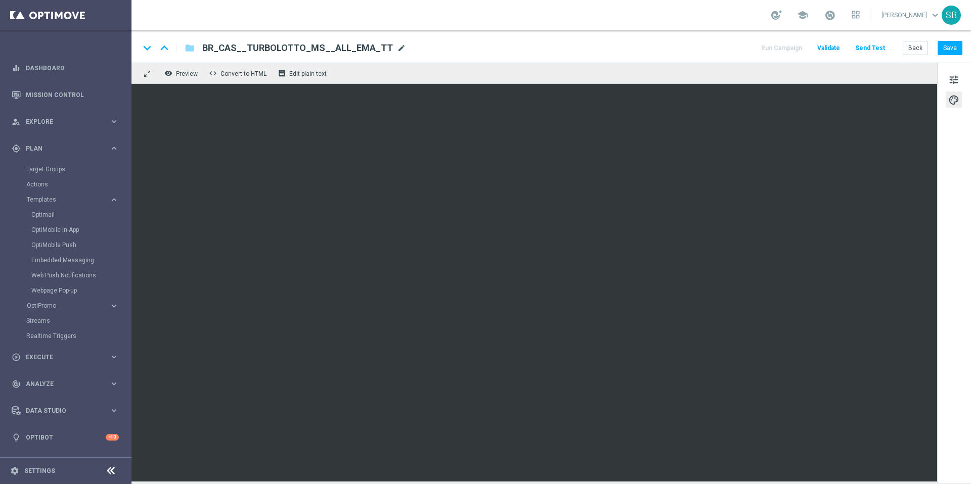
click at [397, 49] on span "mode_edit" at bounding box center [401, 47] width 9 height 9
drag, startPoint x: 389, startPoint y: 49, endPoint x: 209, endPoint y: 42, distance: 180.6
click at [209, 42] on input "BR_CAS__TURBOLOTTO_MS__ALL_EMA_TT" at bounding box center [327, 47] width 251 height 13
paste input "BR_LOT__TURBOSENA__ALL_EMA_T&T_LT"
type input "BR_LOT__TURBOSENA__ALL_EMA_T&T_LT"
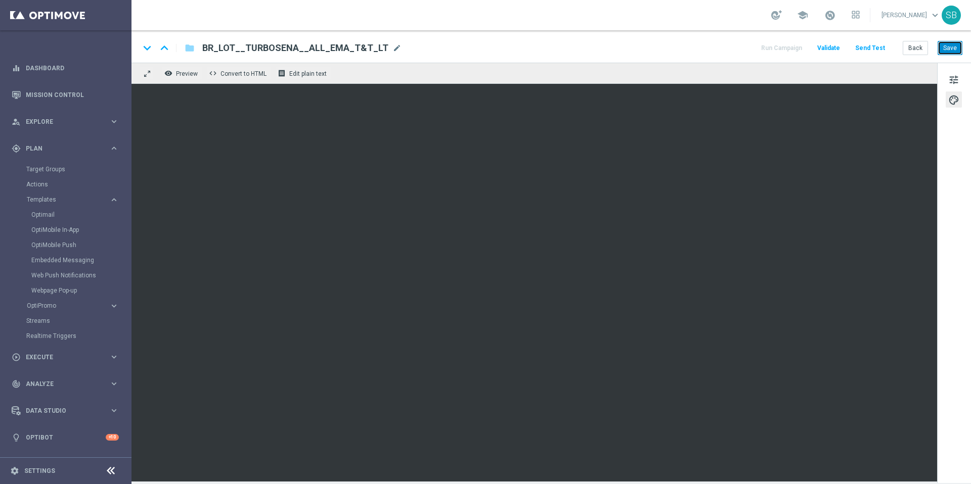
click at [946, 52] on button "Save" at bounding box center [949, 48] width 25 height 14
click at [487, 47] on div "keyboard_arrow_down keyboard_arrow_up folder BR_LOT__TURBOSENA__ALL_EMA_T&T_LT …" at bounding box center [551, 47] width 823 height 13
click at [671, 72] on div "remove_red_eye Preview code Convert to HTML receipt Edit plain text" at bounding box center [533, 73] width 805 height 21
click at [648, 70] on div "remove_red_eye Preview code Convert to HTML receipt Edit plain text" at bounding box center [533, 73] width 805 height 21
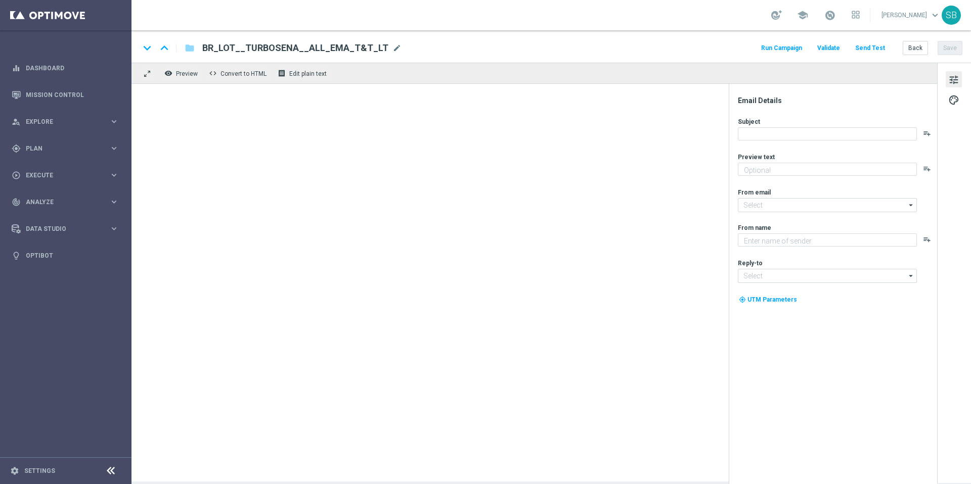
type textarea "Jackpot de R$25 milhões + prêmios fixos para quem acerta 2 ou 3 números"
type textarea "Lottoland"
type input "[EMAIL_ADDRESS][DOMAIN_NAME]"
